Goal: Information Seeking & Learning: Learn about a topic

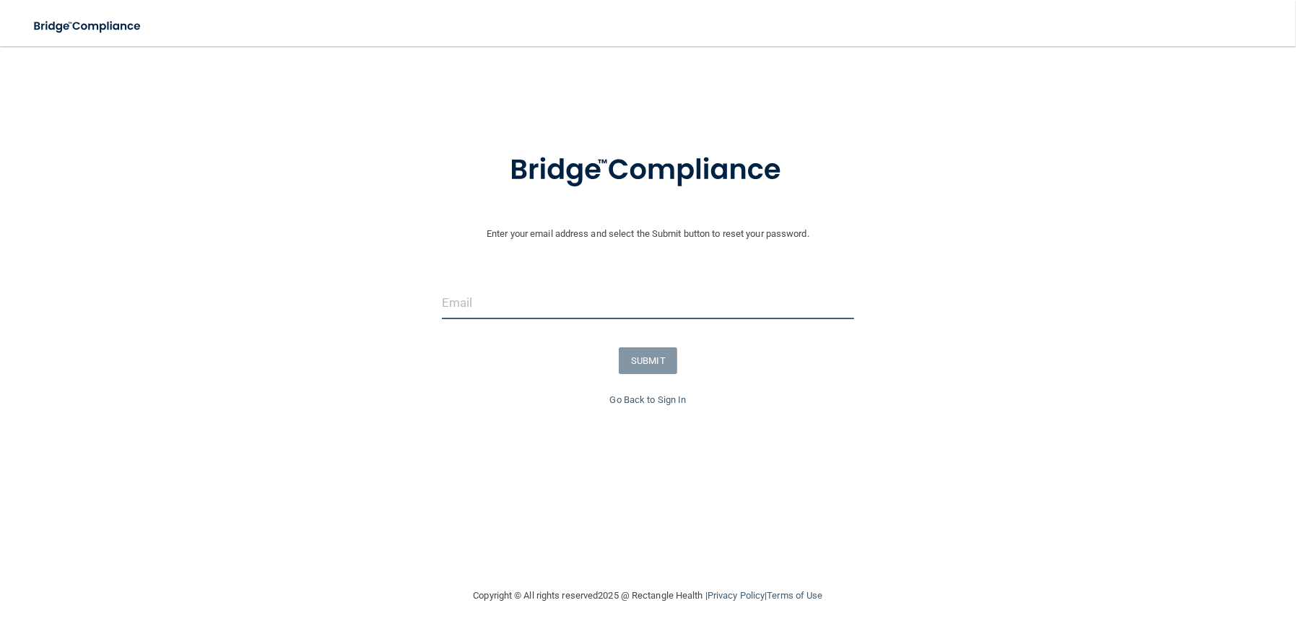
click at [499, 287] on input "email" at bounding box center [648, 303] width 413 height 32
type input "[EMAIL_ADDRESS][DOMAIN_NAME]"
click at [652, 355] on button "SUBMIT" at bounding box center [648, 360] width 58 height 27
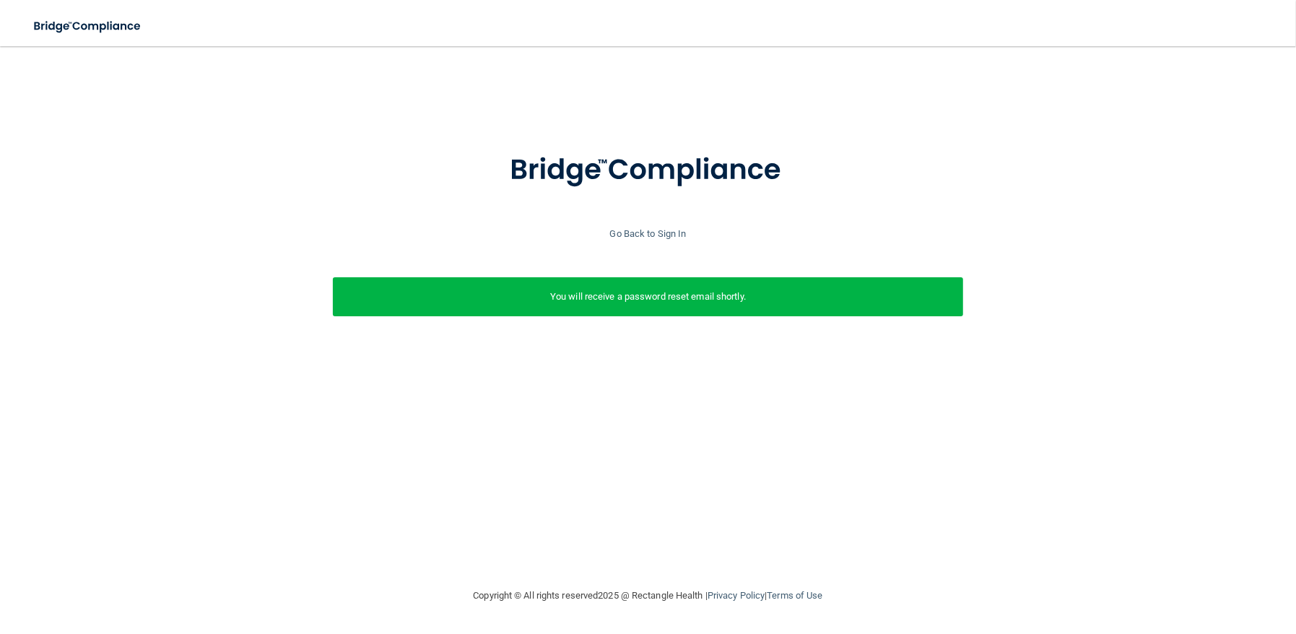
click at [726, 307] on div "You will receive a password reset email shortly." at bounding box center [648, 296] width 630 height 39
drag, startPoint x: 667, startPoint y: 312, endPoint x: 660, endPoint y: 310, distance: 7.5
click at [660, 310] on div "You will receive a password reset email shortly." at bounding box center [648, 296] width 630 height 39
drag, startPoint x: 690, startPoint y: 297, endPoint x: 691, endPoint y: 275, distance: 22.4
click at [691, 277] on div "You will receive a password reset email shortly." at bounding box center [648, 296] width 630 height 39
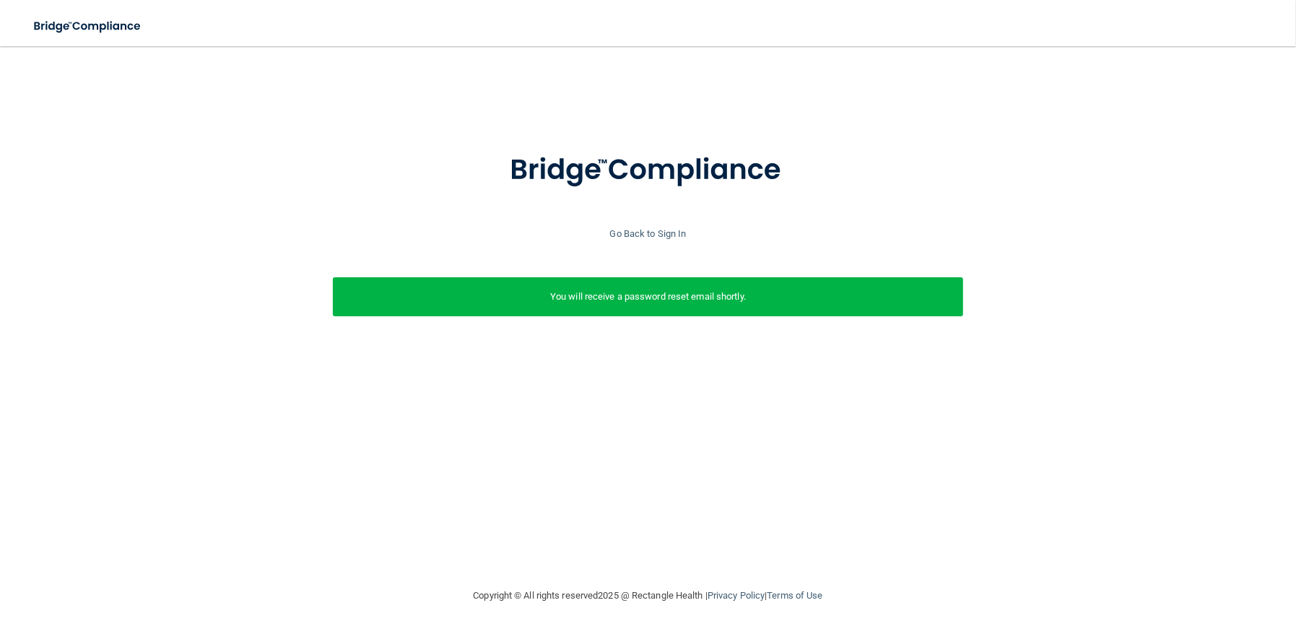
click at [746, 283] on div "You will receive a password reset email shortly." at bounding box center [648, 296] width 630 height 39
drag, startPoint x: 704, startPoint y: 314, endPoint x: 674, endPoint y: 312, distance: 29.7
click at [684, 314] on div "You will receive a password reset email shortly." at bounding box center [648, 296] width 630 height 39
click at [668, 311] on div "You will receive a password reset email shortly." at bounding box center [648, 296] width 630 height 39
drag, startPoint x: 668, startPoint y: 311, endPoint x: 629, endPoint y: 308, distance: 39.8
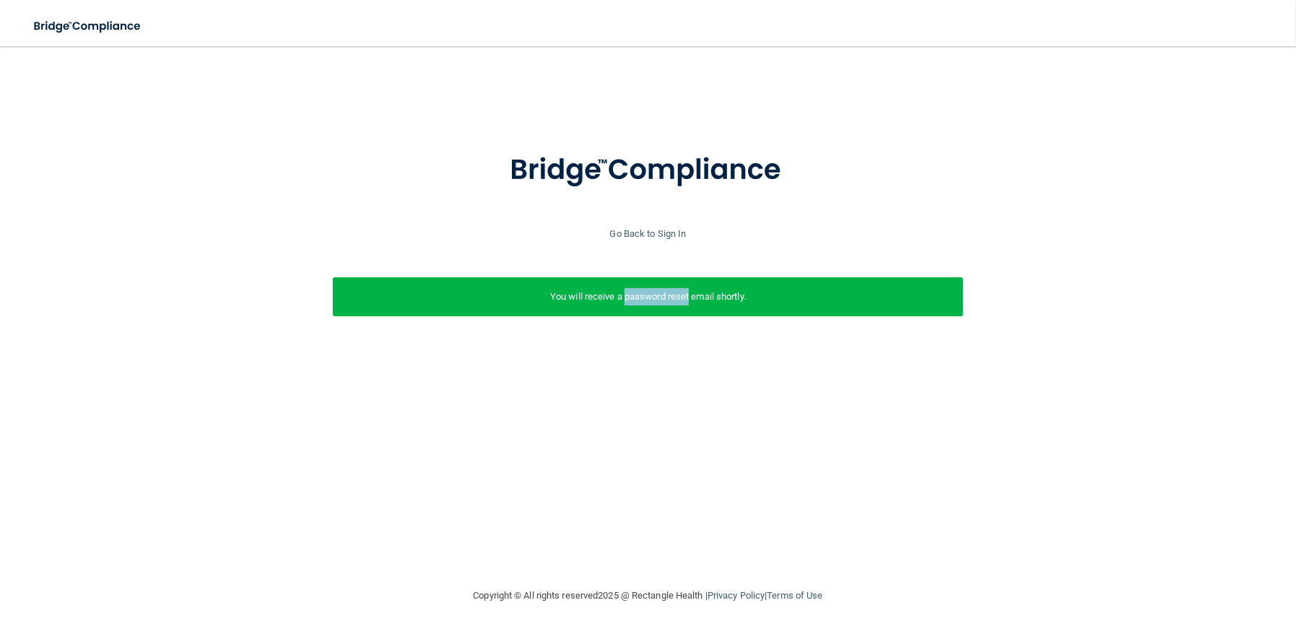
click at [629, 308] on div "You will receive a password reset email shortly." at bounding box center [648, 296] width 630 height 39
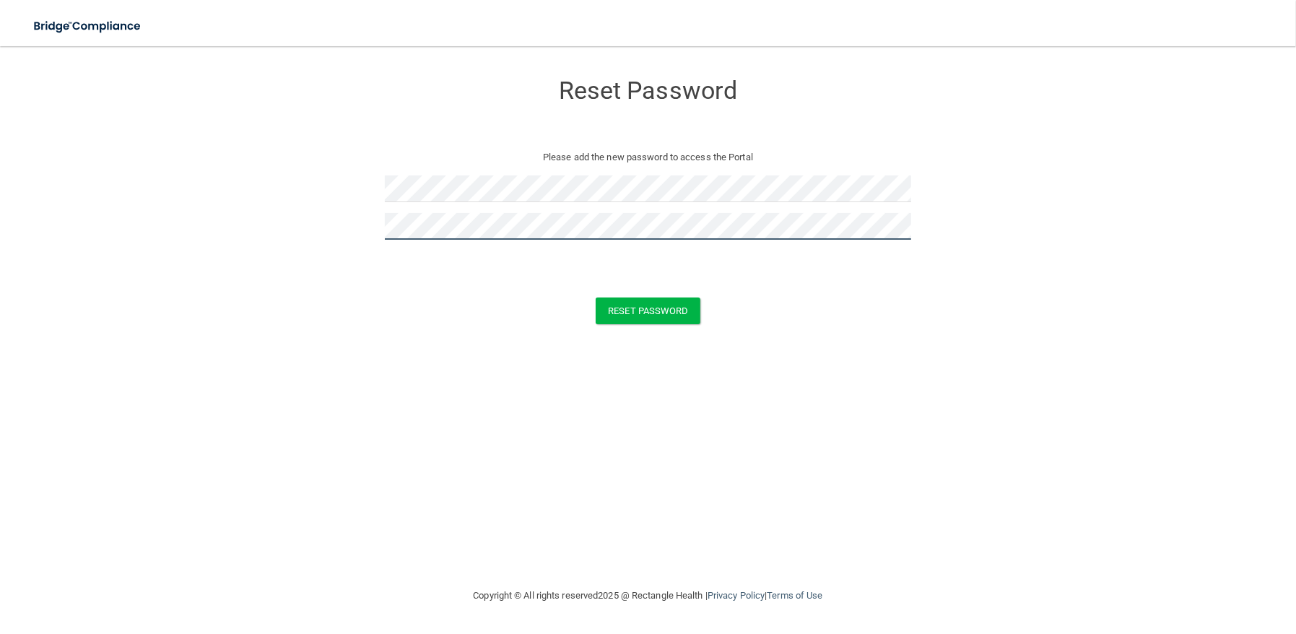
click at [595, 297] on button "Reset Password" at bounding box center [647, 310] width 104 height 27
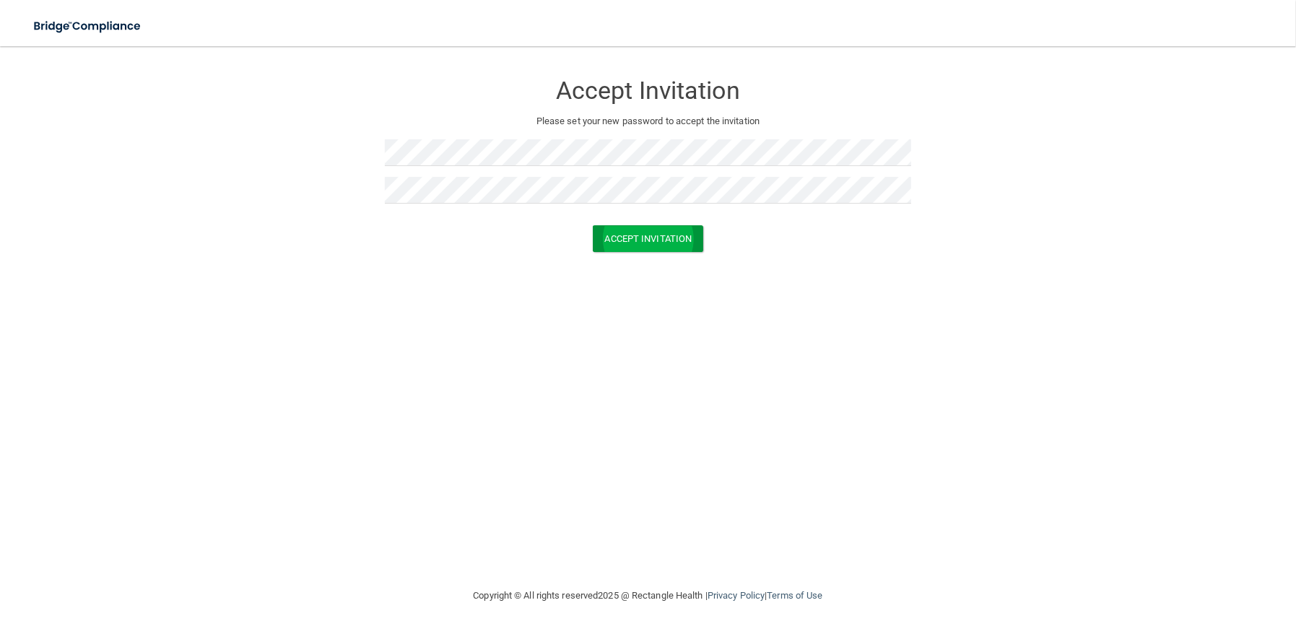
click at [649, 251] on form "Accept Invitation Please set your new password to accept the invitation Accept …" at bounding box center [648, 165] width 1238 height 209
click at [650, 245] on button "Accept Invitation" at bounding box center [648, 238] width 111 height 27
click at [557, 134] on div "Accept Invitation Please set your new password to accept the invitation Token i…" at bounding box center [648, 154] width 527 height 186
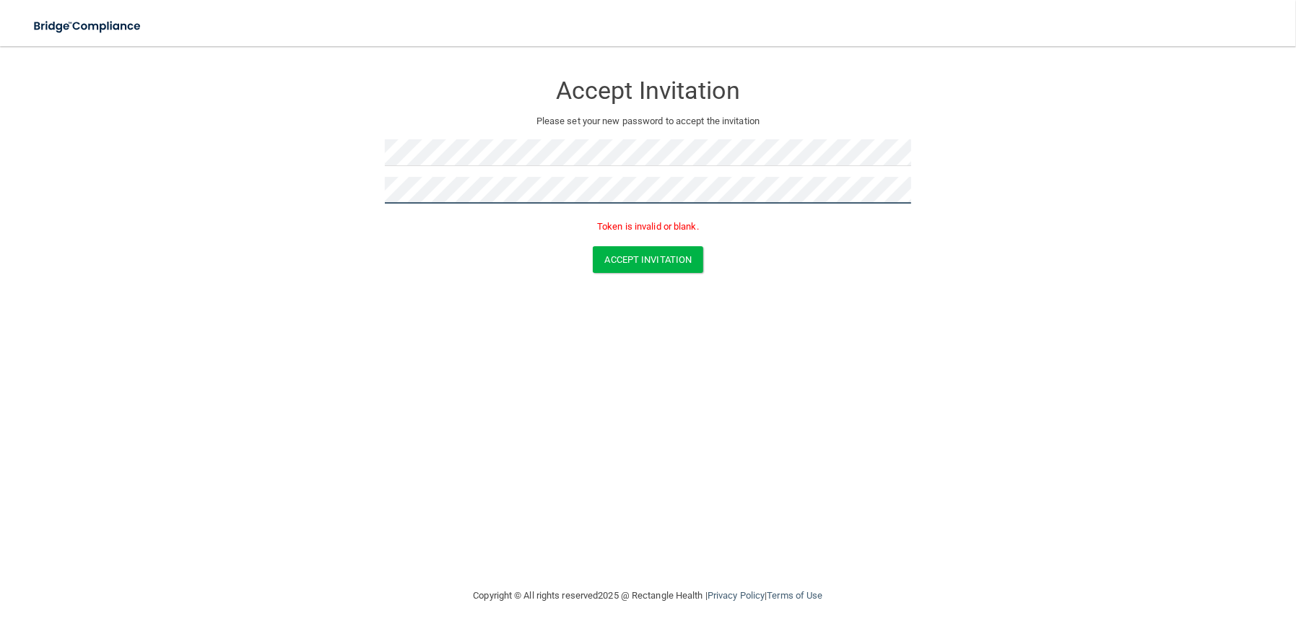
click at [593, 246] on button "Accept Invitation" at bounding box center [648, 259] width 111 height 27
click at [639, 269] on button "Accept Invitation" at bounding box center [648, 259] width 111 height 27
click at [640, 270] on button "Accept Invitation" at bounding box center [648, 259] width 111 height 27
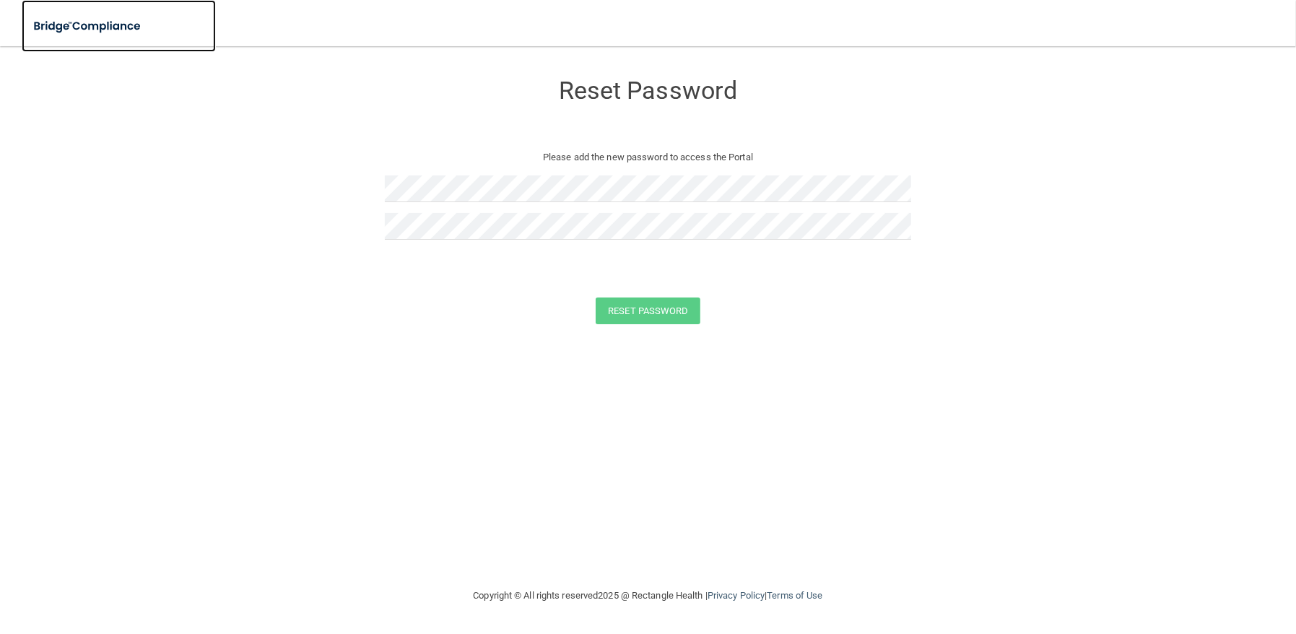
click at [115, 30] on img at bounding box center [88, 27] width 133 height 30
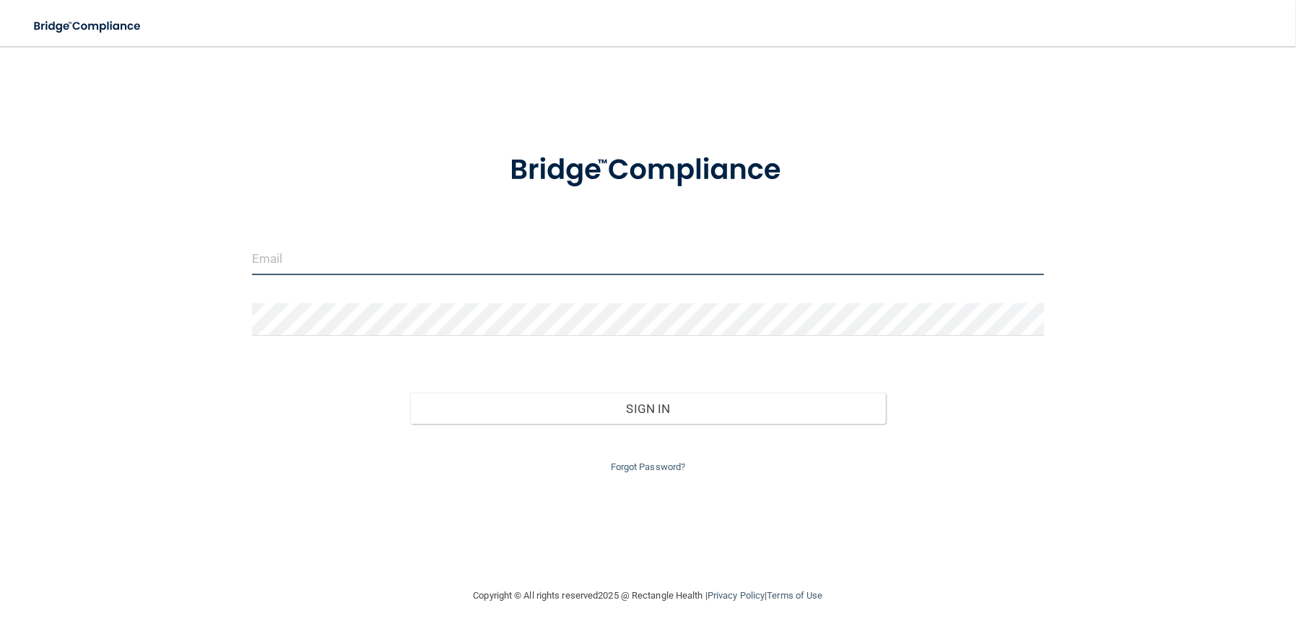
type input "[EMAIL_ADDRESS][DOMAIN_NAME]"
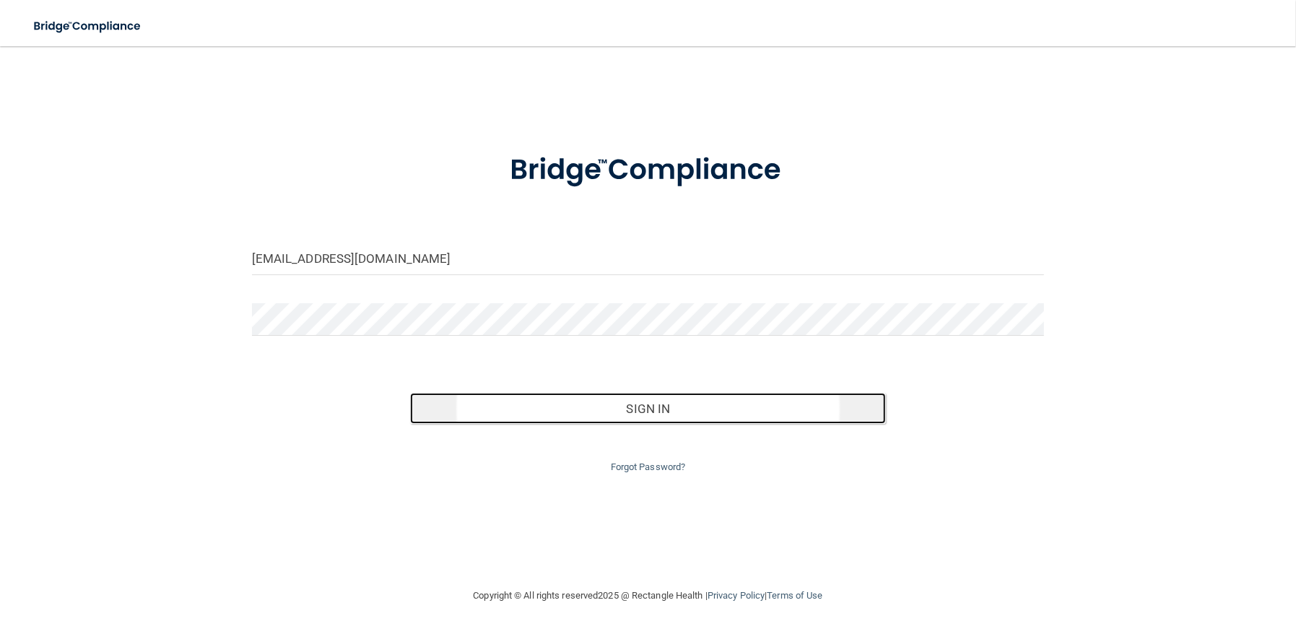
click at [567, 401] on button "Sign In" at bounding box center [648, 409] width 476 height 32
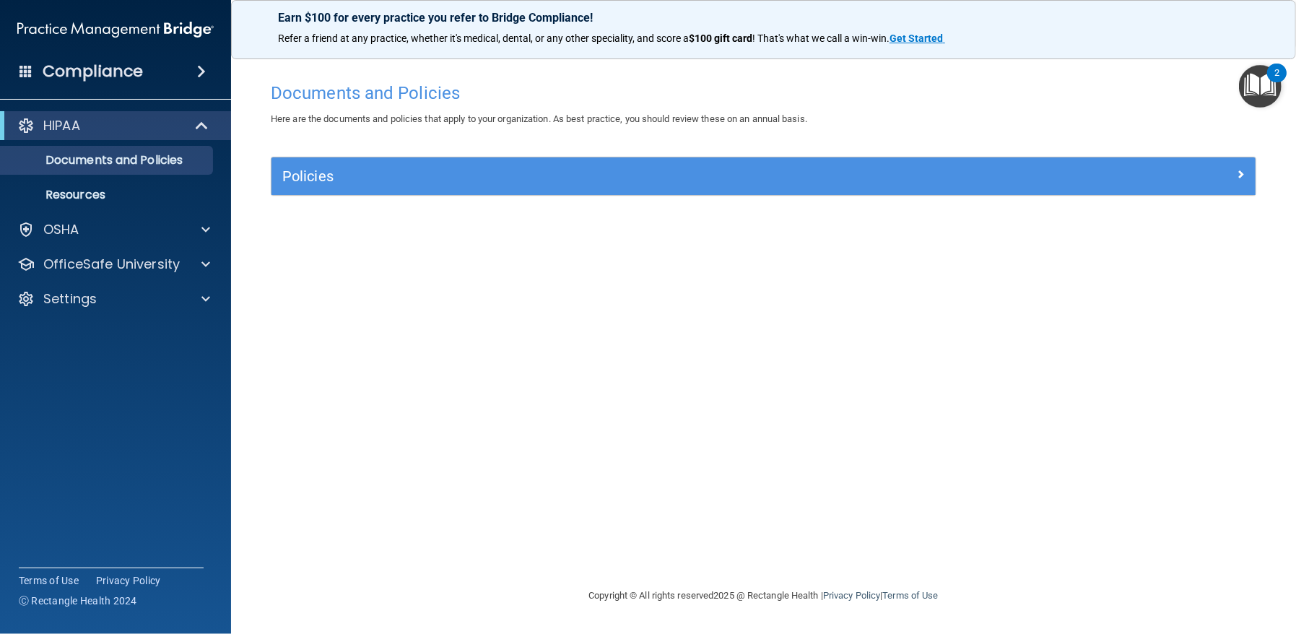
click at [325, 233] on div "Documents and Policies Here are the documents and policies that apply to your o…" at bounding box center [763, 331] width 1007 height 512
click at [141, 261] on p "OfficeSafe University" at bounding box center [111, 264] width 136 height 17
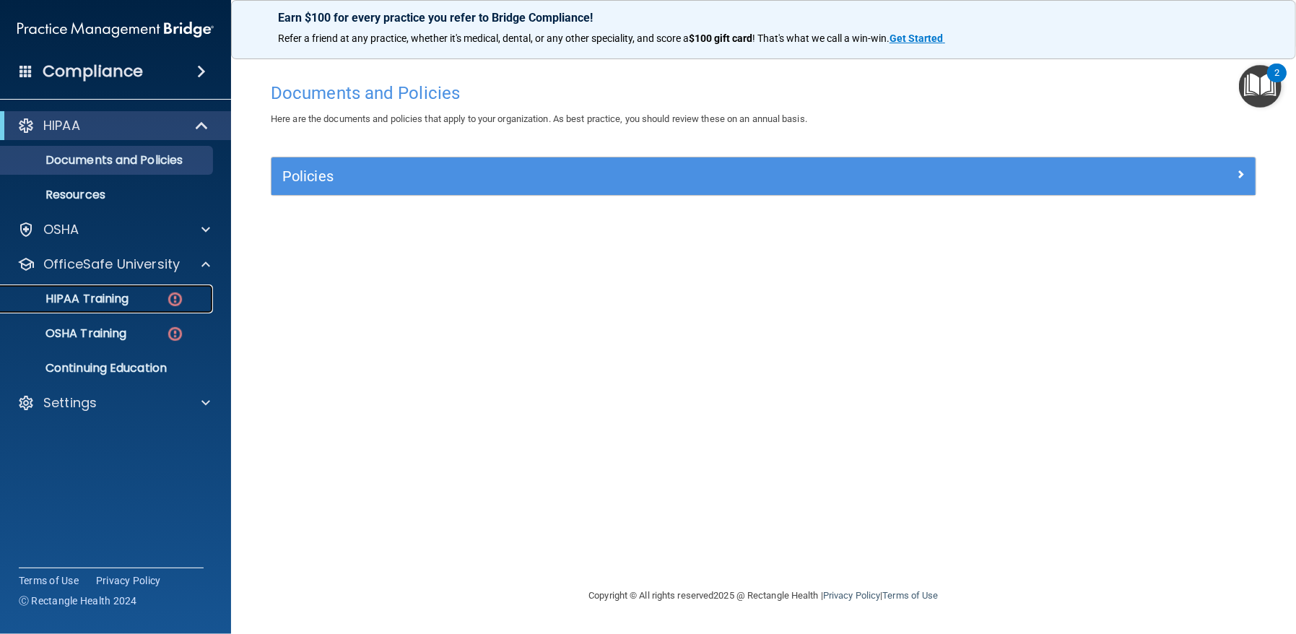
click at [147, 303] on div "HIPAA Training" at bounding box center [107, 299] width 197 height 14
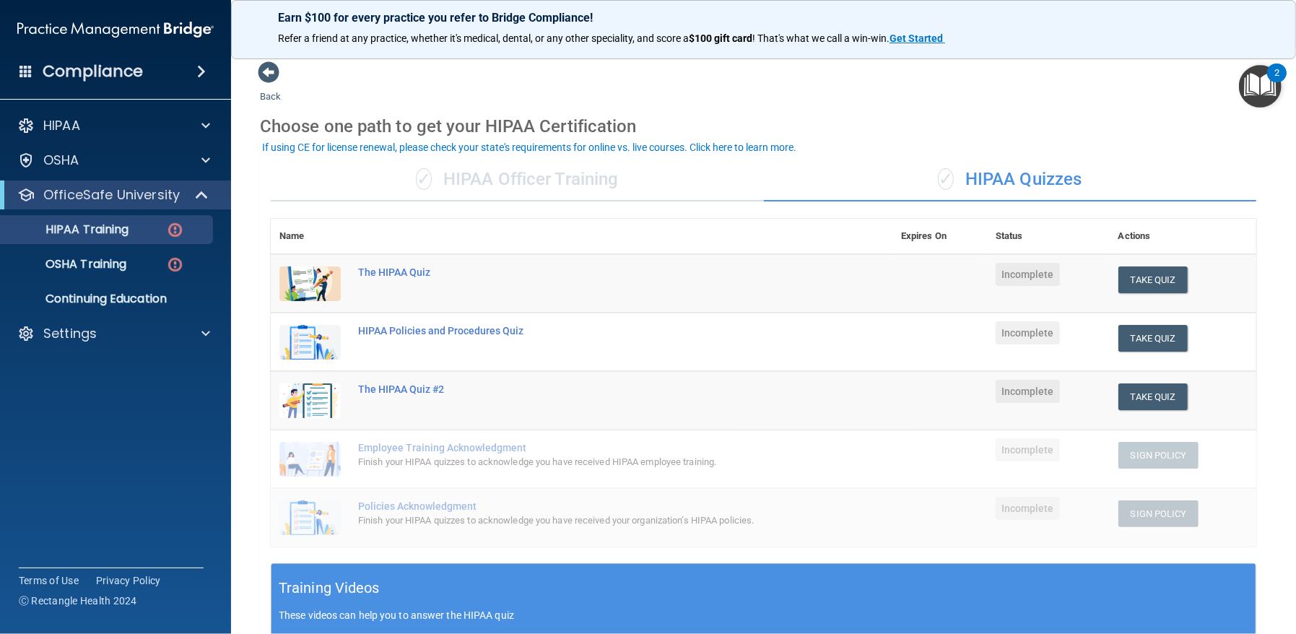
click at [1131, 293] on td "Take Quiz Download Certificate" at bounding box center [1182, 283] width 147 height 59
click at [1137, 271] on button "Take Quiz" at bounding box center [1152, 279] width 69 height 27
